Goal: Transaction & Acquisition: Book appointment/travel/reservation

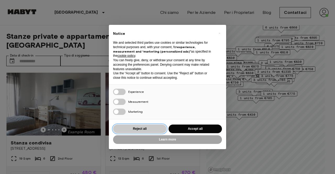
click at [142, 126] on button "Reject all" at bounding box center [139, 128] width 53 height 9
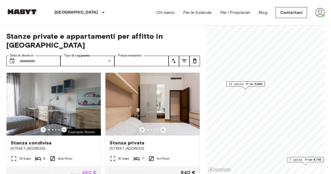
click at [240, 84] on span "11 units from €480" at bounding box center [245, 84] width 34 height 5
